Goal: Register for event/course

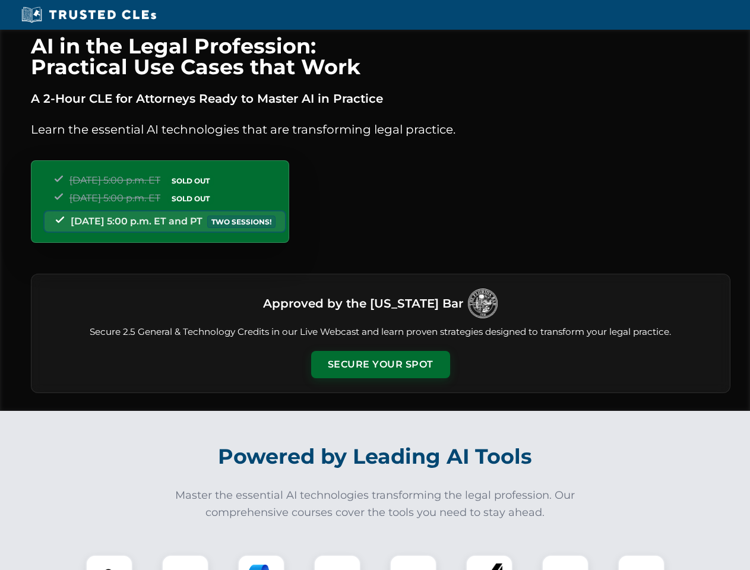
click at [380, 365] on button "Secure Your Spot" at bounding box center [380, 364] width 139 height 27
click at [109, 562] on img at bounding box center [109, 578] width 34 height 34
click at [185, 562] on div at bounding box center [186, 579] width 48 height 48
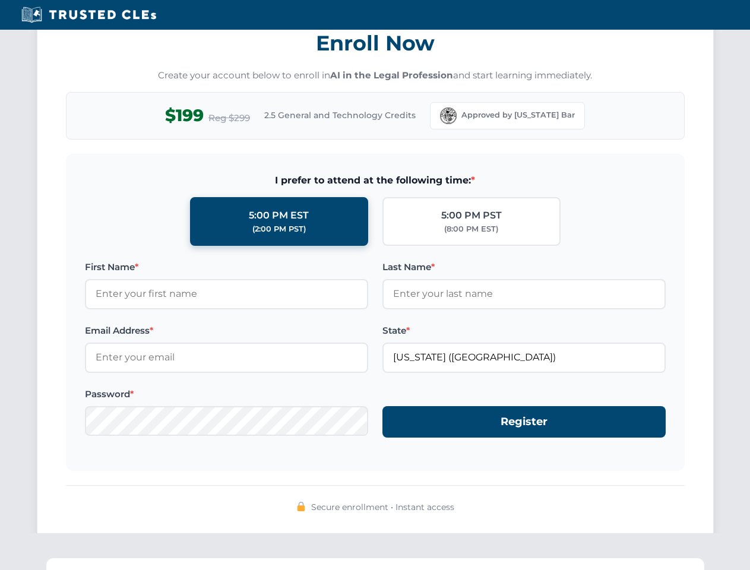
scroll to position [1166, 0]
